Goal: Task Accomplishment & Management: Complete application form

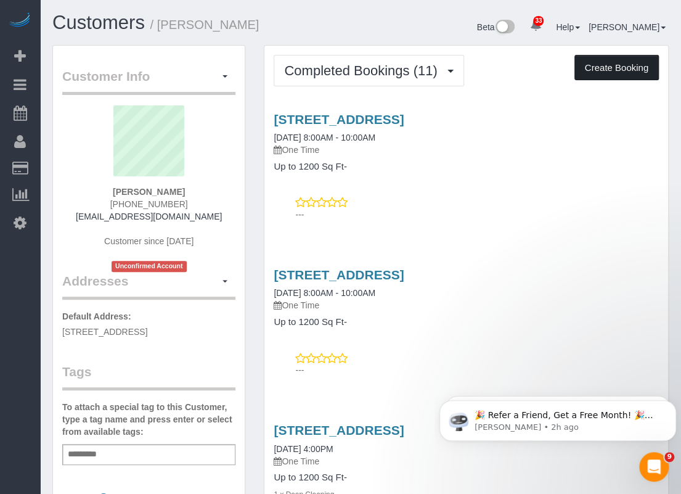
click at [635, 73] on button "Create Booking" at bounding box center [617, 68] width 84 height 26
select select "[GEOGRAPHIC_DATA]"
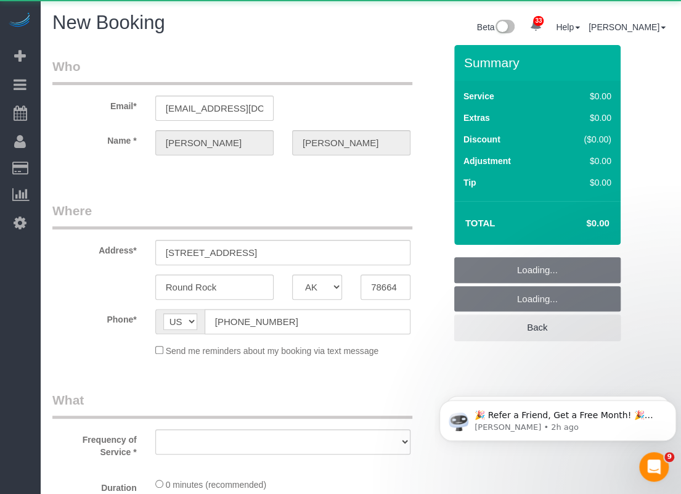
select select "string:fspay-d756d681-dc9e-4e8a-ae77-7c3c2375204d"
select select "object:4621"
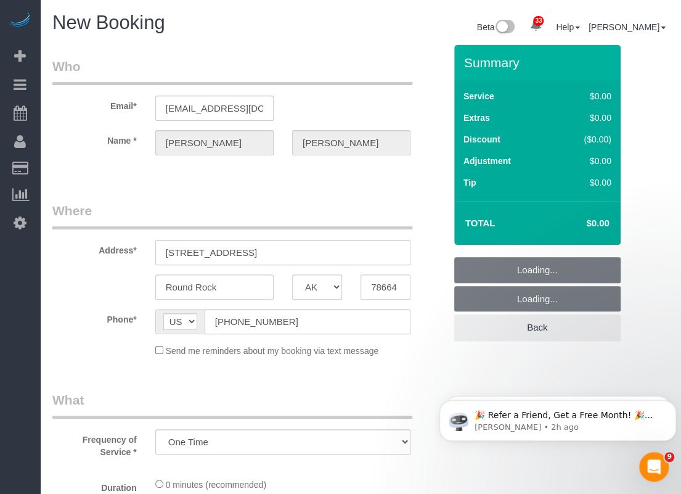
select select "3"
select select "object:4680"
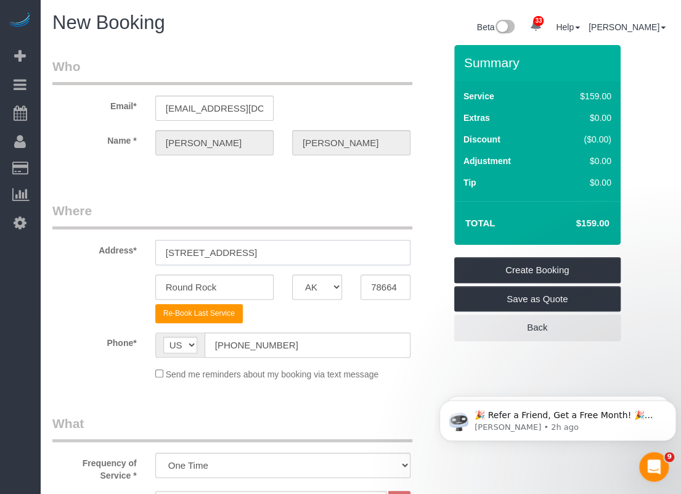
drag, startPoint x: 311, startPoint y: 251, endPoint x: 51, endPoint y: 252, distance: 259.6
click at [50, 251] on div "Address* [STREET_ADDRESS]" at bounding box center [248, 234] width 411 height 64
paste input "[STREET_ADDRESS]"
drag, startPoint x: 305, startPoint y: 252, endPoint x: 353, endPoint y: 251, distance: 48.1
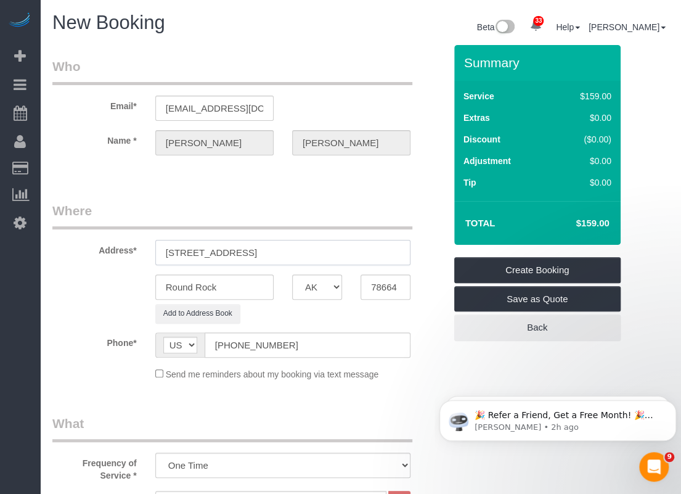
click at [353, 251] on input "[STREET_ADDRESS]" at bounding box center [282, 252] width 255 height 25
type input "[STREET_ADDRESS]"
drag, startPoint x: 252, startPoint y: 285, endPoint x: 130, endPoint y: 286, distance: 121.5
click at [91, 278] on div "Round Rock AK AL AR AZ CA CO CT DC DE [GEOGRAPHIC_DATA] [GEOGRAPHIC_DATA] HI IA…" at bounding box center [248, 286] width 411 height 25
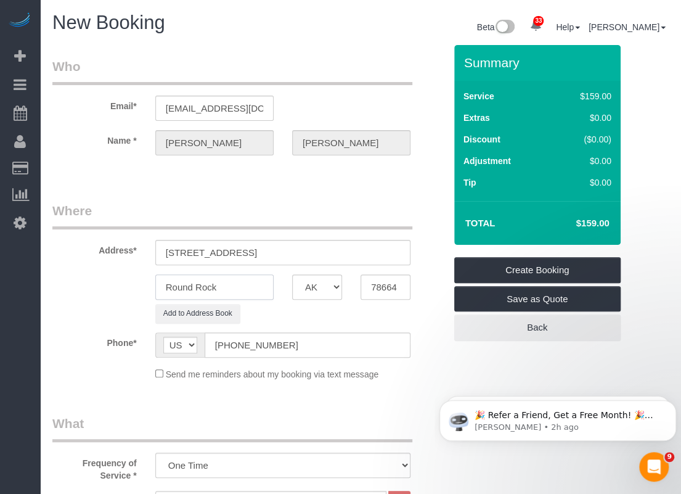
paste input "[GEOGRAPHIC_DATA]"
type input "[GEOGRAPHIC_DATA]"
drag, startPoint x: 368, startPoint y: 252, endPoint x: 328, endPoint y: 252, distance: 39.5
click at [328, 252] on input "[STREET_ADDRESS]" at bounding box center [282, 252] width 255 height 25
type input "[STREET_ADDRESS]"
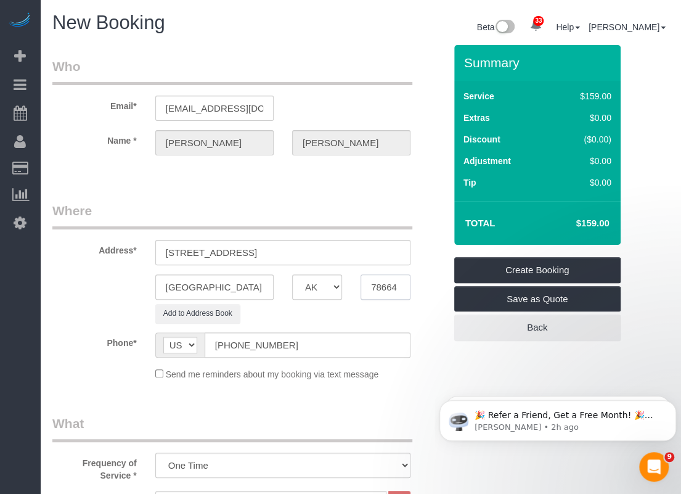
drag, startPoint x: 406, startPoint y: 288, endPoint x: 346, endPoint y: 286, distance: 59.9
click at [346, 286] on div "[GEOGRAPHIC_DATA] AK AL AR AZ CA CO CT DC DE [GEOGRAPHIC_DATA] [GEOGRAPHIC_DATA…" at bounding box center [248, 286] width 411 height 25
paste input "28"
type input "78628"
click at [337, 253] on input "[STREET_ADDRESS]" at bounding box center [282, 252] width 255 height 25
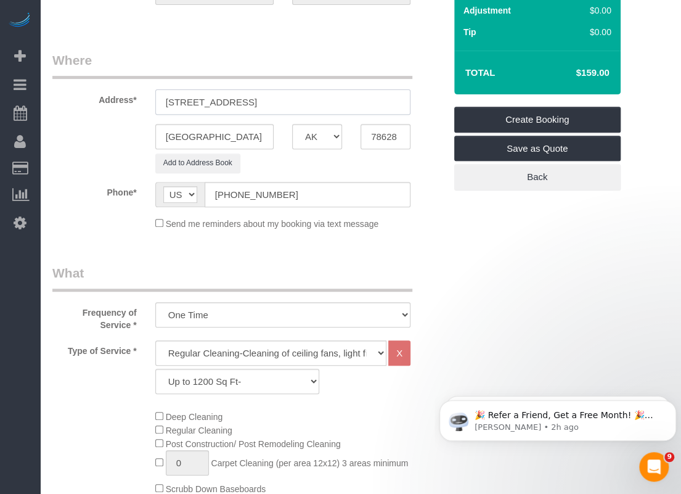
scroll to position [308, 0]
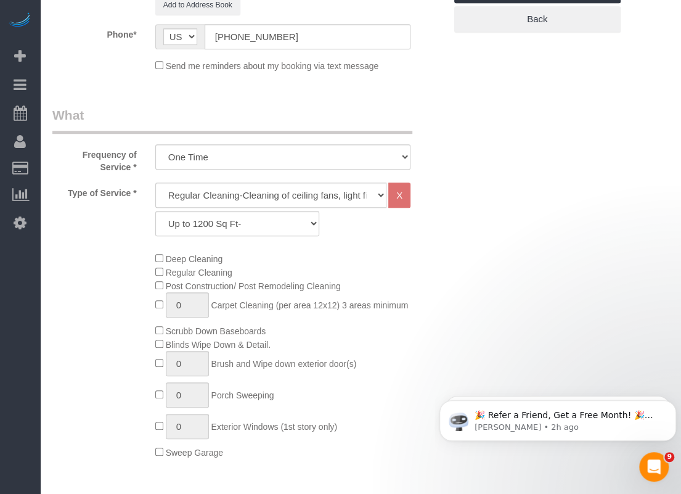
type input "[STREET_ADDRESS]"
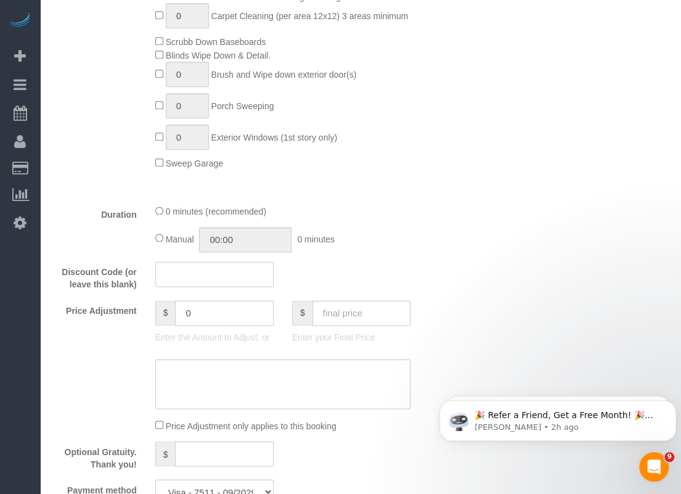
scroll to position [617, 0]
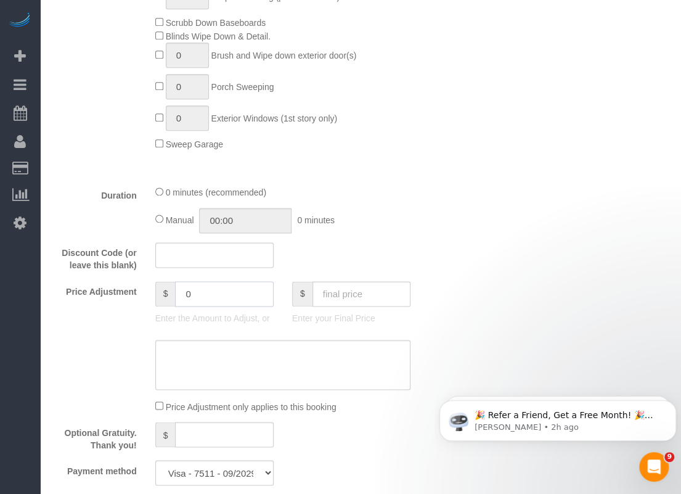
drag, startPoint x: 252, startPoint y: 300, endPoint x: 54, endPoint y: 256, distance: 202.1
click at [54, 256] on fieldset "What Frequency of Service * One Time Type of Service * Regular Cleaning-Cleanin…" at bounding box center [248, 146] width 393 height 697
type input "35"
click at [226, 385] on textarea at bounding box center [282, 365] width 255 height 51
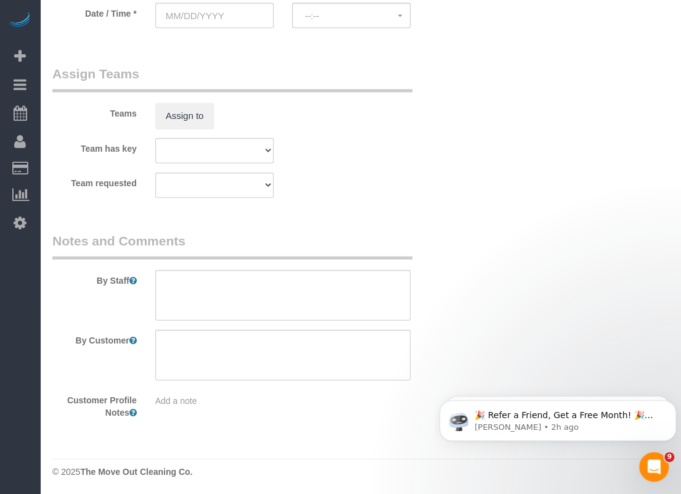
scroll to position [950, 0]
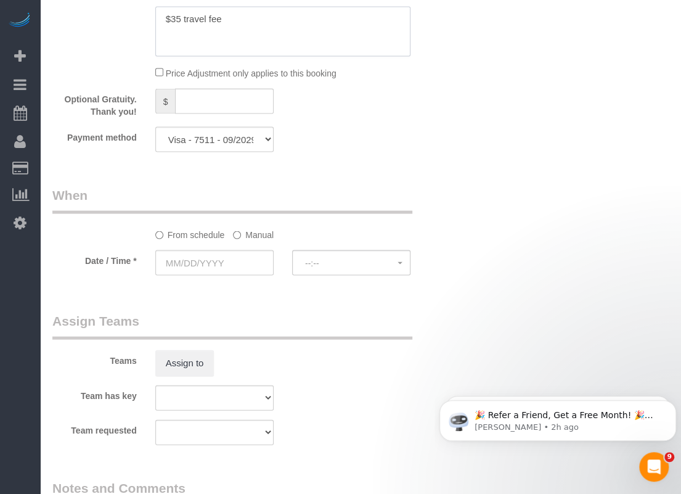
type textarea "$35 travel fee"
click at [240, 146] on select "Visa - 1299 - 01/2028 Visa - 7511 - 09/2029 Mastercard - 2142 - 12/2026 Masterc…" at bounding box center [214, 138] width 118 height 25
click at [243, 140] on select "Visa - 1299 - 01/2028 Visa - 7511 - 09/2029 Mastercard - 2142 - 12/2026 Masterc…" at bounding box center [214, 138] width 118 height 25
click at [226, 269] on input "text" at bounding box center [214, 262] width 118 height 25
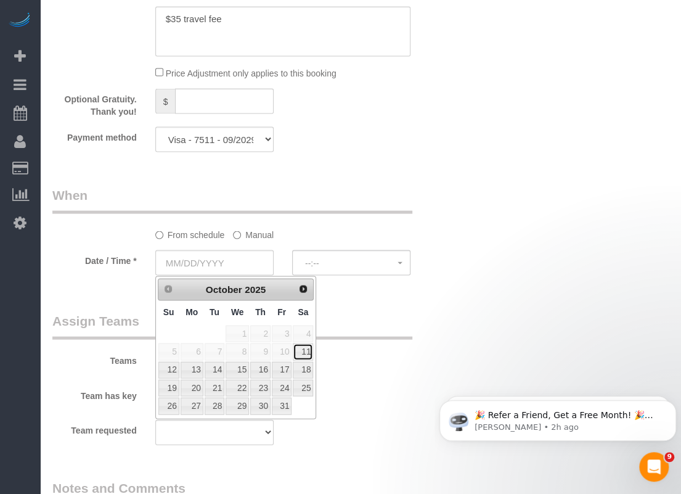
click at [298, 349] on link "11" at bounding box center [303, 351] width 20 height 17
type input "[DATE]"
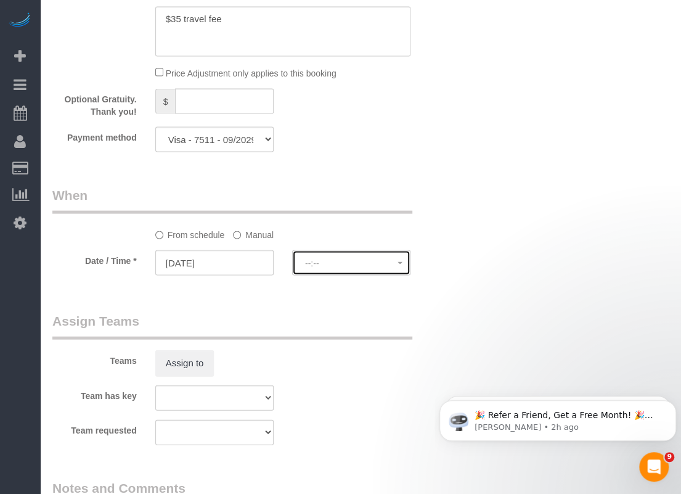
click at [332, 271] on button "--:--" at bounding box center [351, 262] width 118 height 25
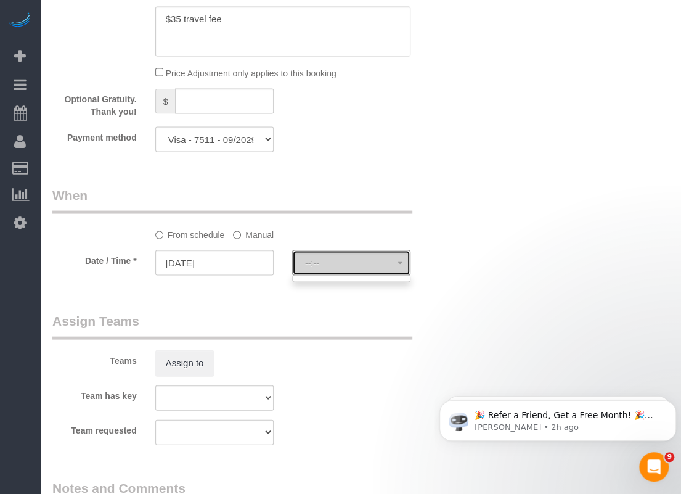
click at [340, 263] on span "--:--" at bounding box center [351, 263] width 92 height 10
select select "spot60"
click at [340, 265] on span "8:00AM - 10:00AM" at bounding box center [351, 263] width 92 height 10
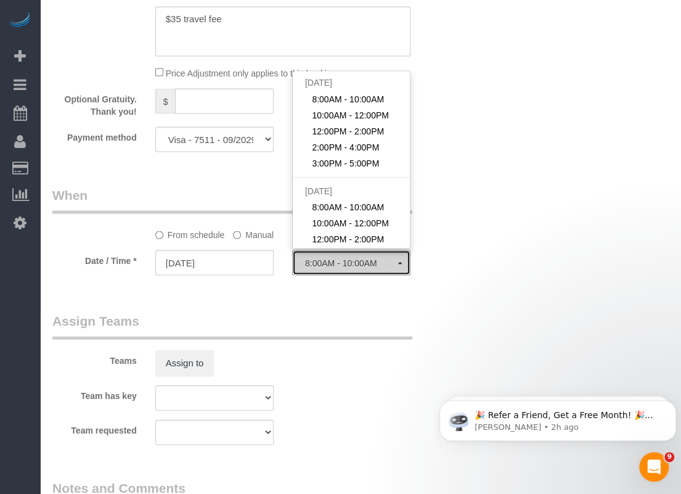
click at [340, 265] on span "8:00AM - 10:00AM" at bounding box center [351, 263] width 92 height 10
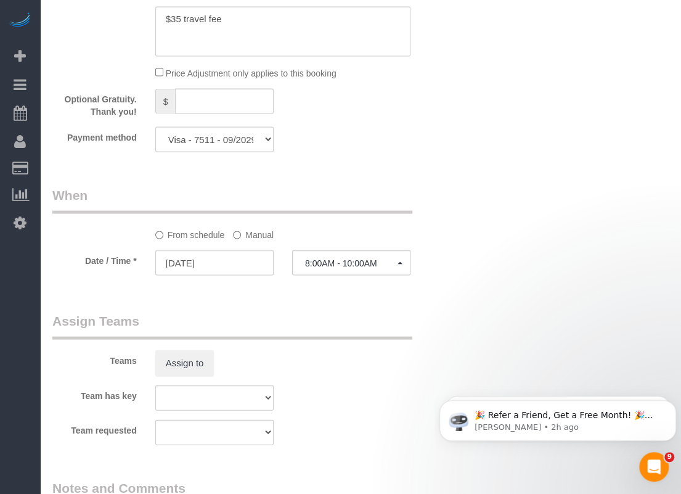
click at [335, 320] on legend "Assign Teams" at bounding box center [232, 325] width 360 height 28
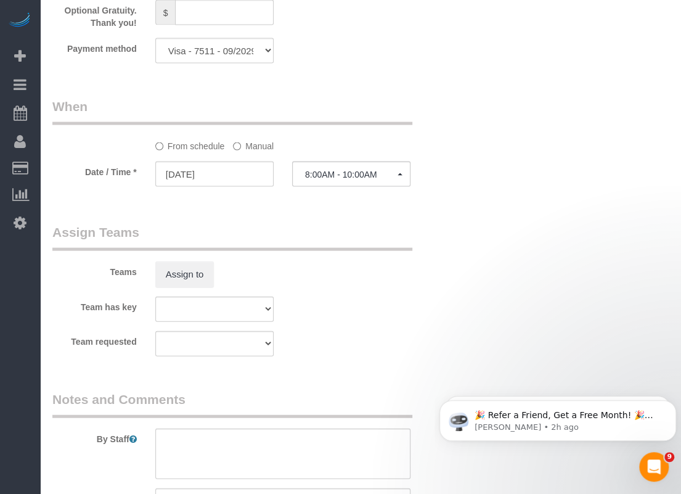
scroll to position [1197, 0]
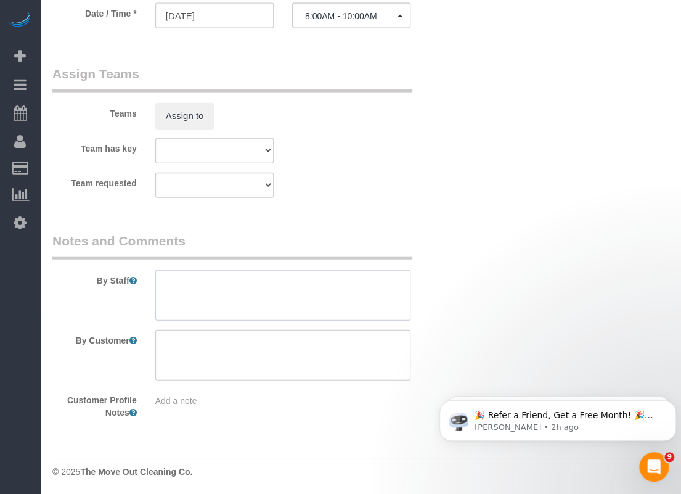
click at [326, 292] on textarea at bounding box center [282, 295] width 255 height 51
type textarea "T"
paste textarea "Combo is 0404"
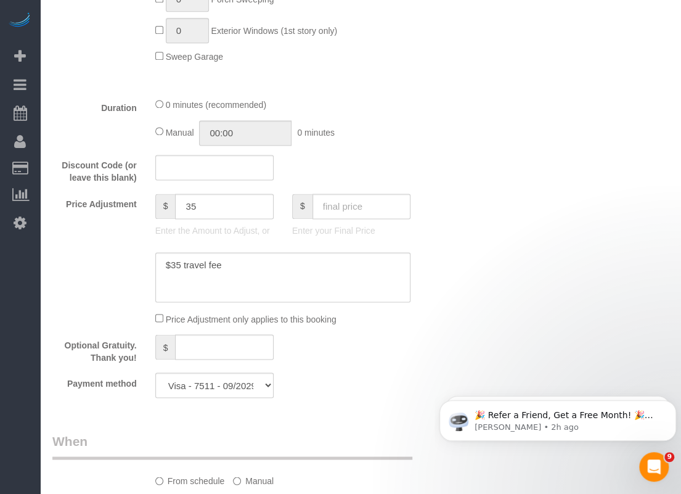
scroll to position [704, 0]
type textarea "*Time is flexible *Combo is 0404"
click at [243, 394] on select "Visa - 1299 - 01/2028 Visa - 7511 - 09/2029 Mastercard - 2142 - 12/2026 Masterc…" at bounding box center [214, 385] width 118 height 25
select select "string:fspay"
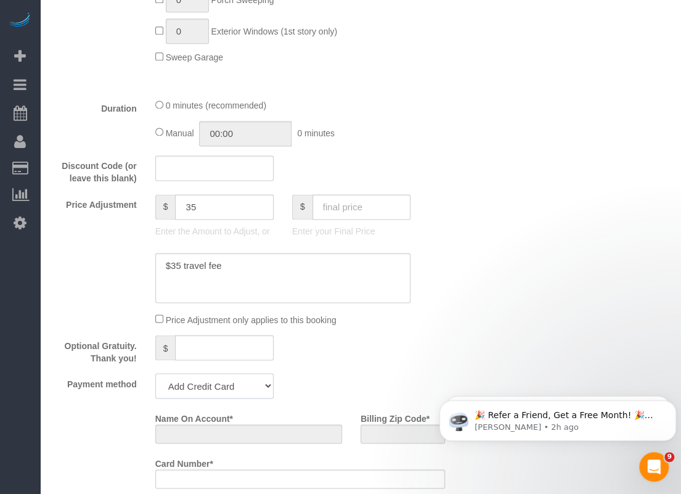
scroll to position [910, 0]
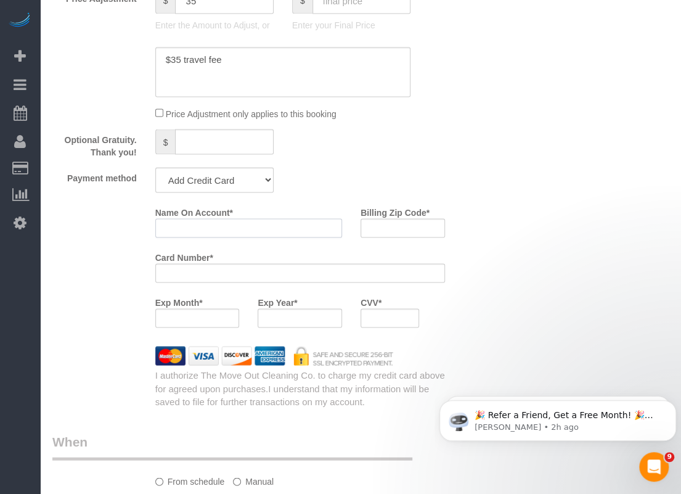
click at [239, 227] on input "Name On Account *" at bounding box center [248, 227] width 187 height 19
paste input "[PERSON_NAME]"
type input "[PERSON_NAME]"
click at [412, 229] on input "Billing Zip Code *" at bounding box center [403, 227] width 84 height 19
paste input "78681"
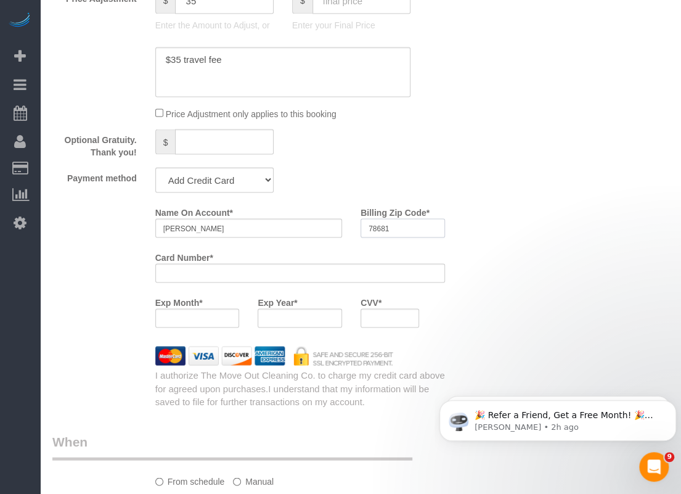
type input "78681"
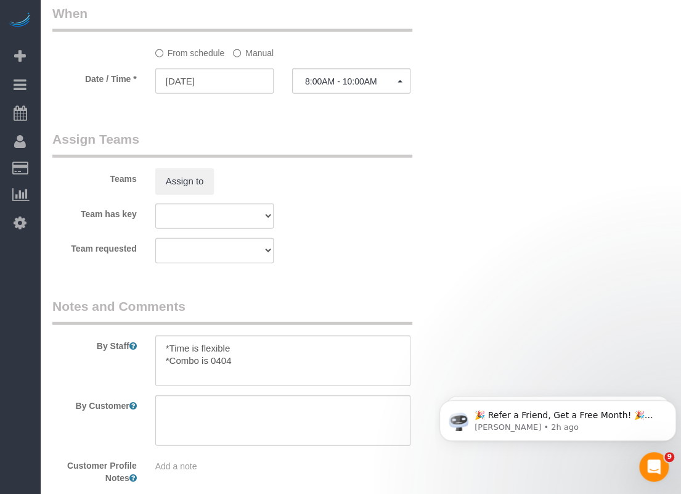
scroll to position [1403, 0]
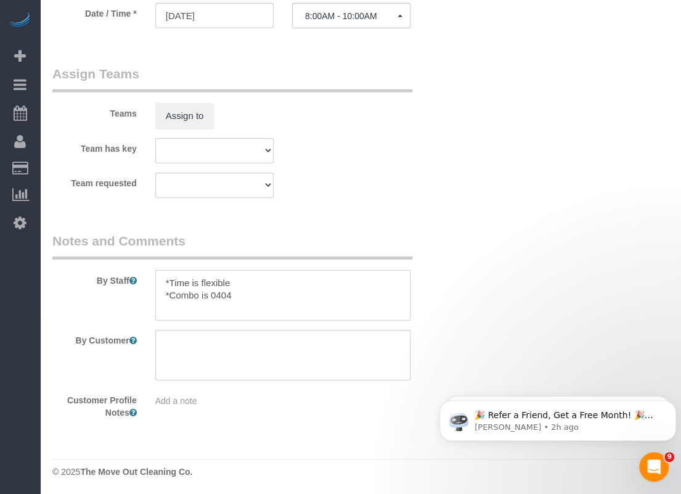
click at [170, 289] on textarea at bounding box center [282, 295] width 255 height 51
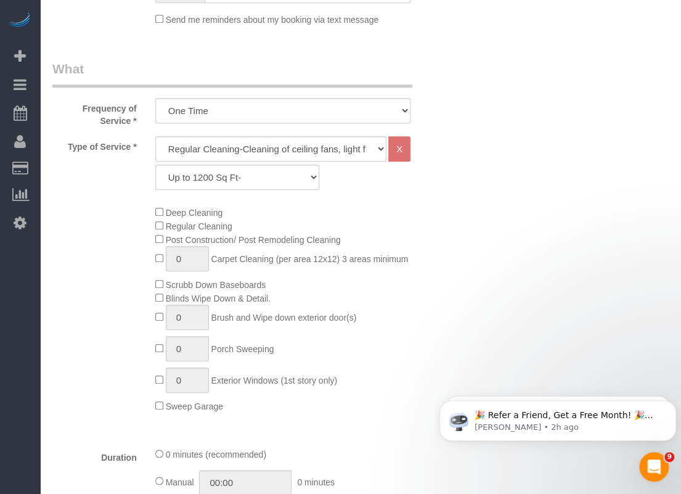
scroll to position [46, 0]
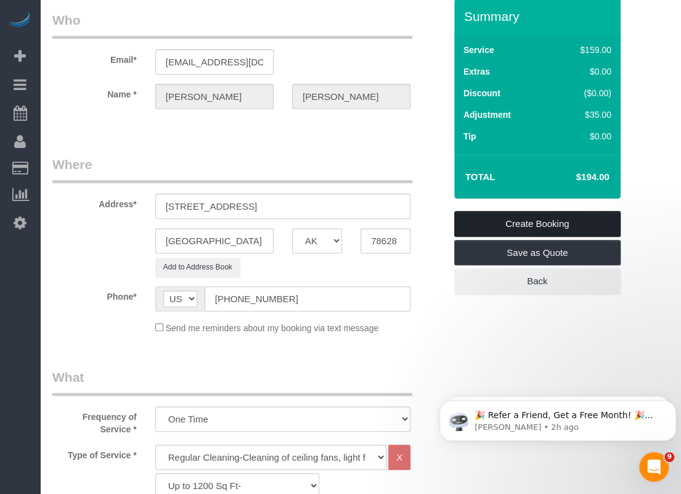
type textarea "*Time is flexible *Lockbox is on front door. Code is 0404"
click at [543, 221] on link "Create Booking" at bounding box center [537, 224] width 166 height 26
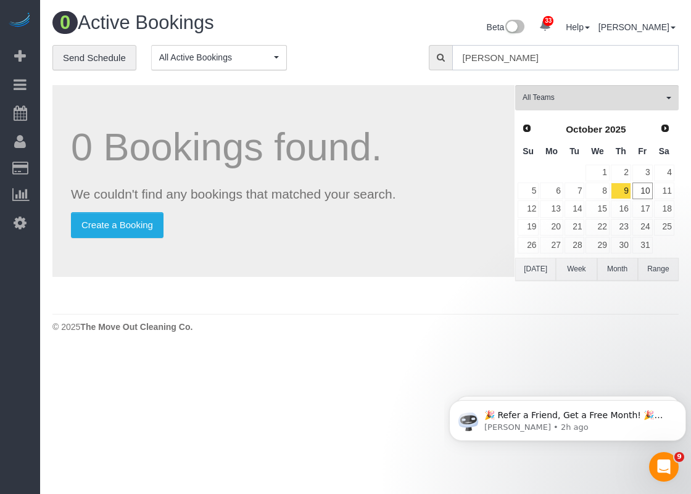
click at [516, 51] on input "[PERSON_NAME]" at bounding box center [565, 57] width 226 height 25
click at [516, 55] on input "[PERSON_NAME]" at bounding box center [565, 57] width 226 height 25
click at [668, 189] on link "11" at bounding box center [664, 191] width 20 height 17
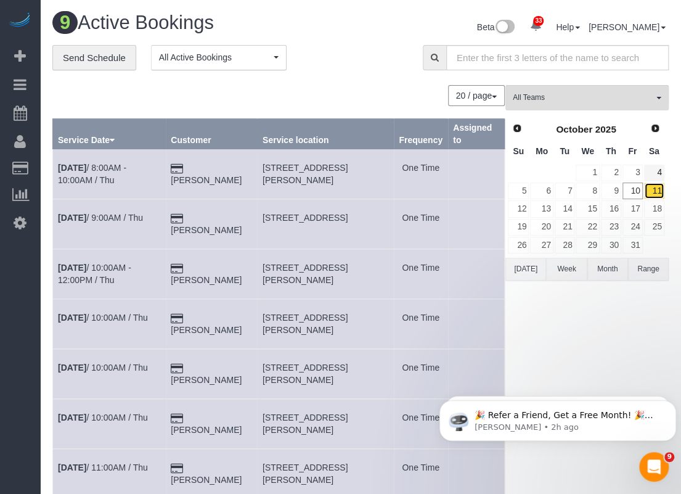
click at [652, 186] on link "11" at bounding box center [654, 191] width 20 height 17
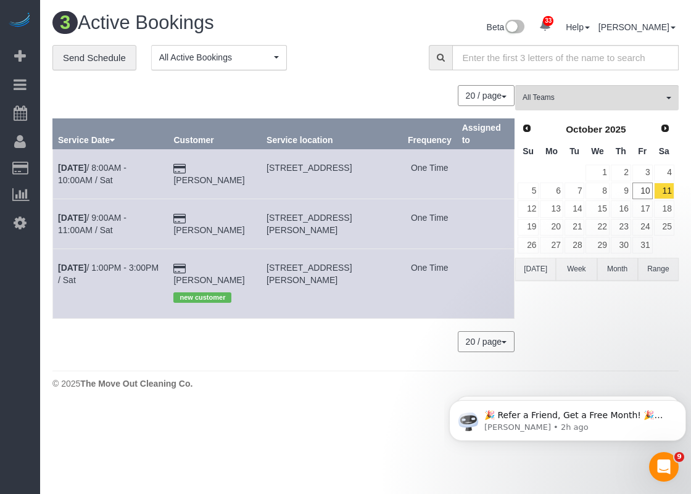
drag, startPoint x: 266, startPoint y: 165, endPoint x: 391, endPoint y: 168, distance: 124.6
click at [391, 168] on td "[STREET_ADDRESS]" at bounding box center [331, 174] width 141 height 50
copy span "[STREET_ADDRESS]"
click at [555, 207] on link "13" at bounding box center [551, 208] width 23 height 17
